Goal: Task Accomplishment & Management: Manage account settings

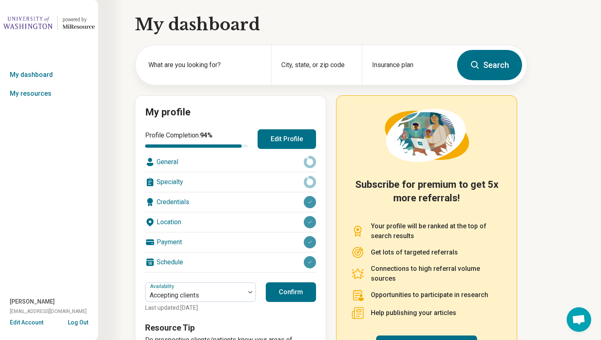
click at [281, 142] on button "Edit Profile" at bounding box center [287, 139] width 59 height 20
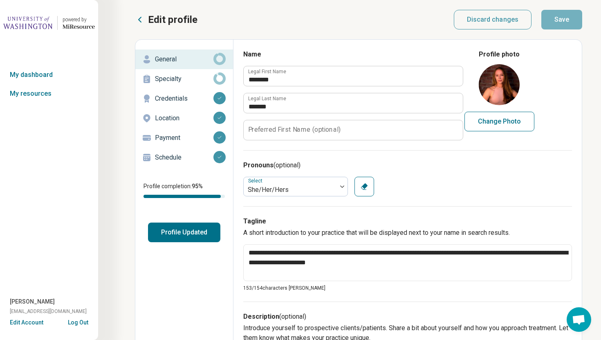
click at [179, 160] on p "Schedule" at bounding box center [184, 158] width 59 height 10
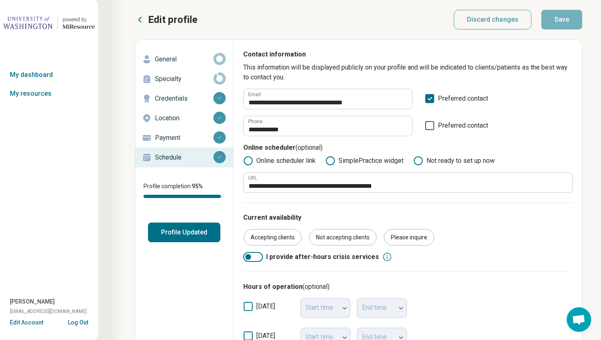
click at [82, 320] on button "Log Out" at bounding box center [78, 321] width 20 height 7
